Goal: Unclear

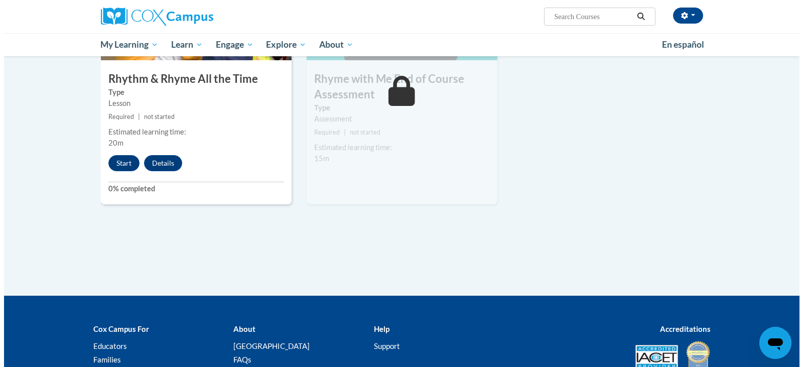
scroll to position [842, 0]
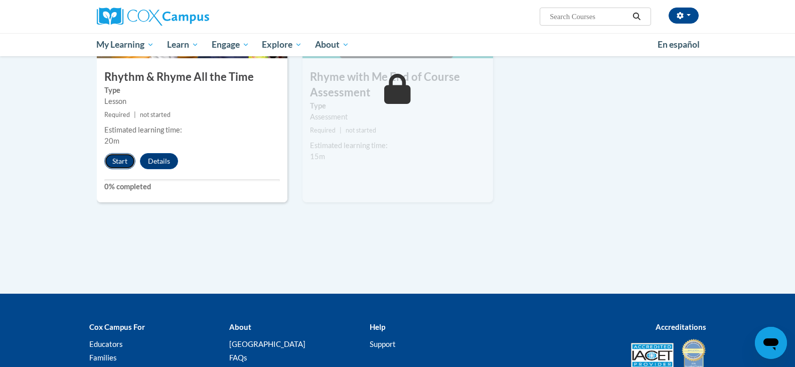
click at [112, 156] on button "Start" at bounding box center [119, 161] width 31 height 16
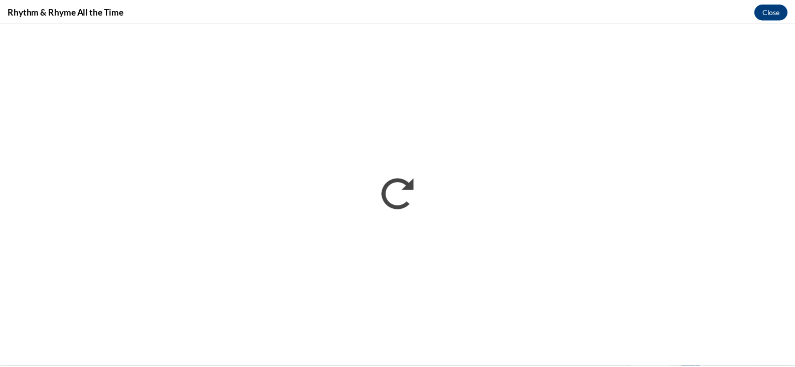
scroll to position [0, 0]
click at [773, 8] on button "Close" at bounding box center [779, 11] width 34 height 16
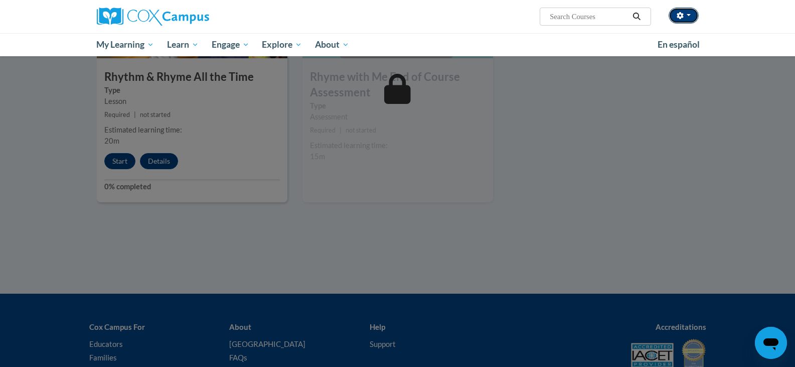
click at [688, 19] on button "button" at bounding box center [684, 16] width 30 height 16
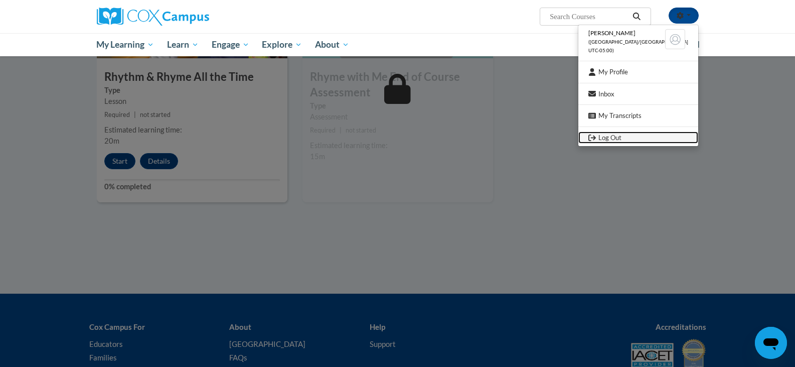
click at [615, 132] on link "Log Out" at bounding box center [639, 137] width 120 height 13
